Goal: Ask a question: Seek information or help from site administrators or community

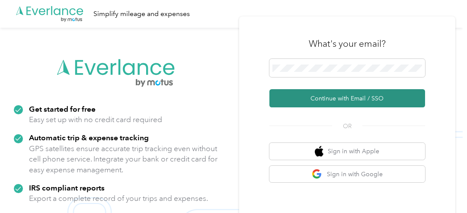
click at [314, 97] on button "Continue with Email / SSO" at bounding box center [348, 98] width 156 height 18
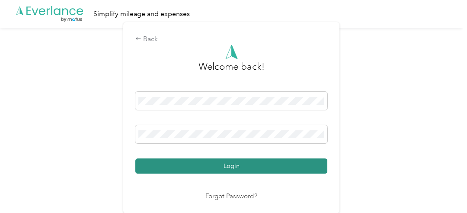
click at [234, 166] on button "Login" at bounding box center [231, 165] width 192 height 15
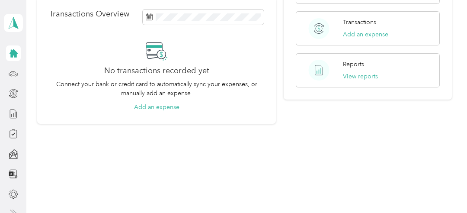
scroll to position [122, 0]
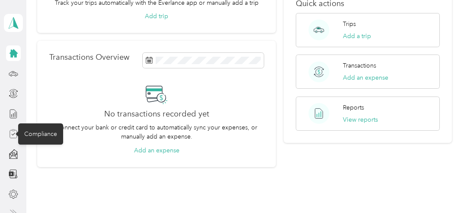
click at [9, 131] on icon at bounding box center [14, 134] width 10 height 10
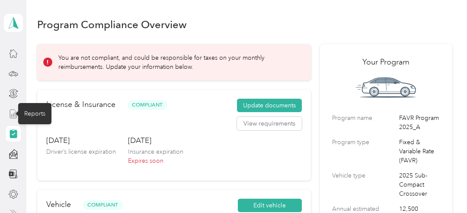
click at [12, 115] on line at bounding box center [12, 115] width 0 height 2
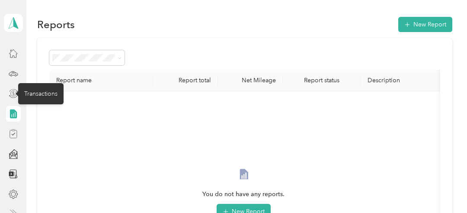
click at [9, 95] on icon at bounding box center [14, 94] width 10 height 10
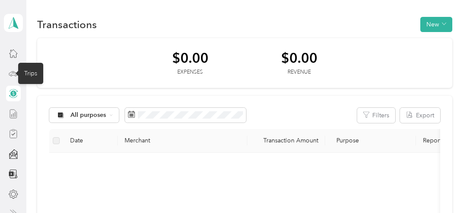
click at [11, 74] on icon at bounding box center [14, 74] width 10 height 10
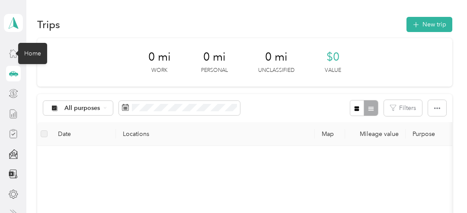
click at [10, 55] on icon at bounding box center [14, 53] width 10 height 10
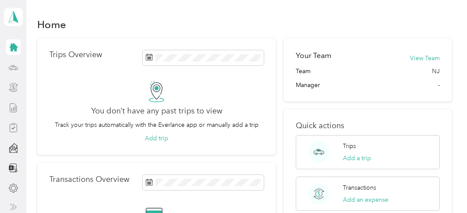
scroll to position [8, 0]
click at [9, 186] on icon at bounding box center [14, 187] width 10 height 10
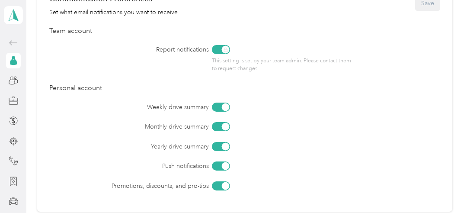
scroll to position [311, 0]
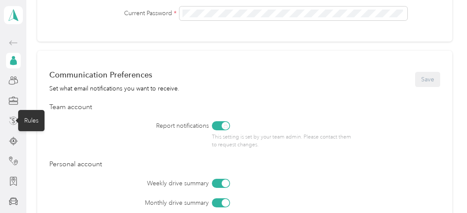
click at [10, 119] on icon at bounding box center [14, 121] width 10 height 10
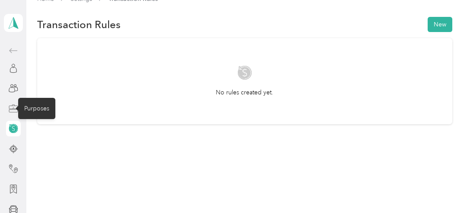
click at [9, 109] on icon at bounding box center [13, 107] width 9 height 3
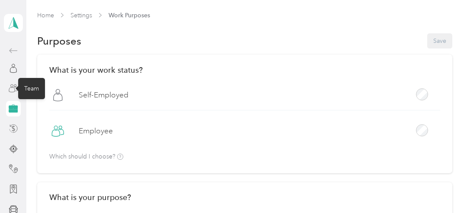
click at [13, 87] on icon at bounding box center [15, 89] width 4 height 4
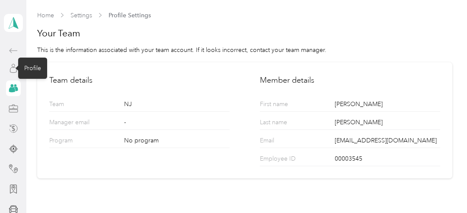
click at [10, 67] on icon at bounding box center [13, 70] width 6 height 6
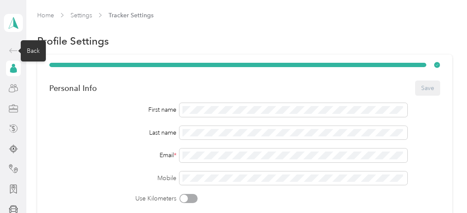
click at [9, 50] on icon at bounding box center [13, 50] width 10 height 10
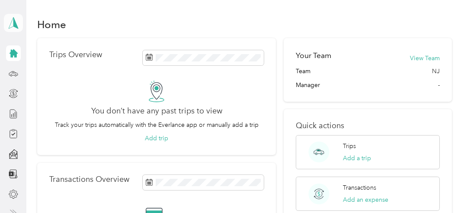
click at [13, 22] on polygon at bounding box center [15, 22] width 5 height 11
click at [38, 103] on div "Trips Overview You don’t have any past trips to view Track your trips automatic…" at bounding box center [156, 96] width 239 height 117
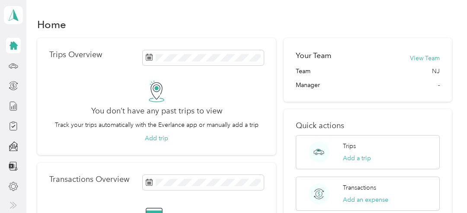
click at [10, 205] on icon at bounding box center [11, 205] width 3 height 6
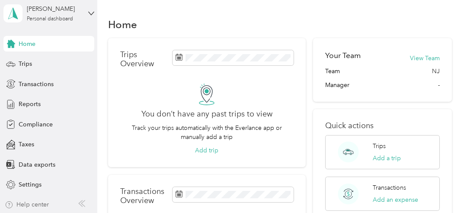
scroll to position [10, 0]
click at [44, 202] on div "Help center" at bounding box center [27, 203] width 44 height 9
click at [90, 12] on icon at bounding box center [91, 13] width 6 height 6
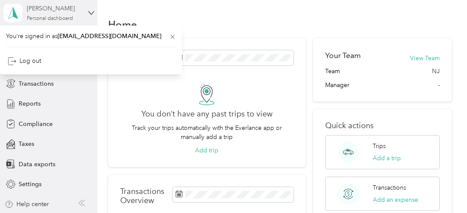
click at [61, 16] on div "Personal dashboard" at bounding box center [50, 18] width 46 height 5
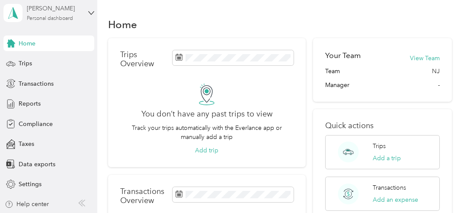
click at [57, 20] on div "Personal dashboard" at bounding box center [50, 18] width 46 height 5
click at [70, 96] on div "Reports" at bounding box center [48, 104] width 91 height 16
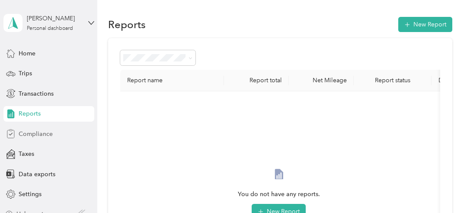
scroll to position [10, 0]
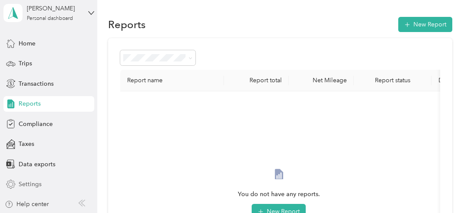
click at [34, 183] on span "Settings" at bounding box center [30, 184] width 23 height 9
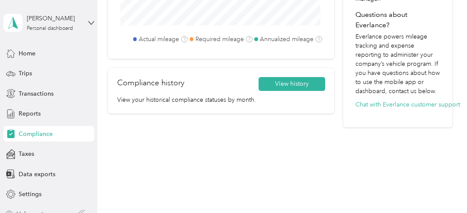
scroll to position [389, 0]
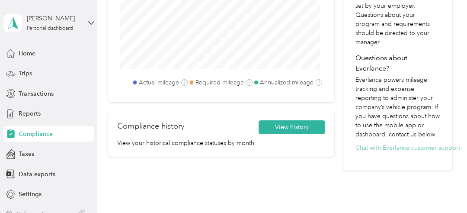
click at [376, 152] on button "Chat with Everlance customer support" at bounding box center [408, 147] width 105 height 9
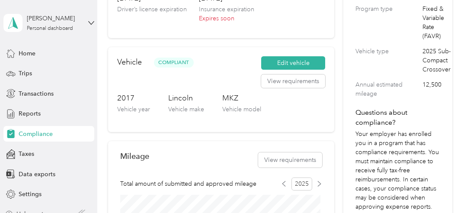
scroll to position [0, 0]
